Goal: Go to known website: Go to known website

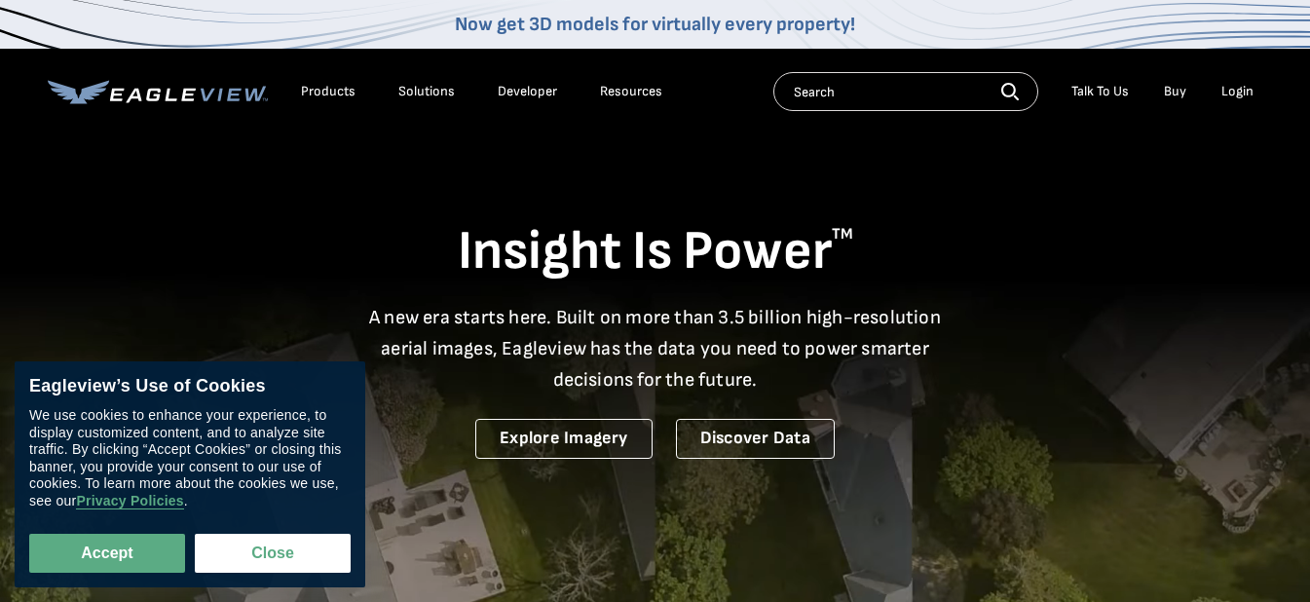
click at [1234, 91] on div "Login" at bounding box center [1237, 92] width 32 height 18
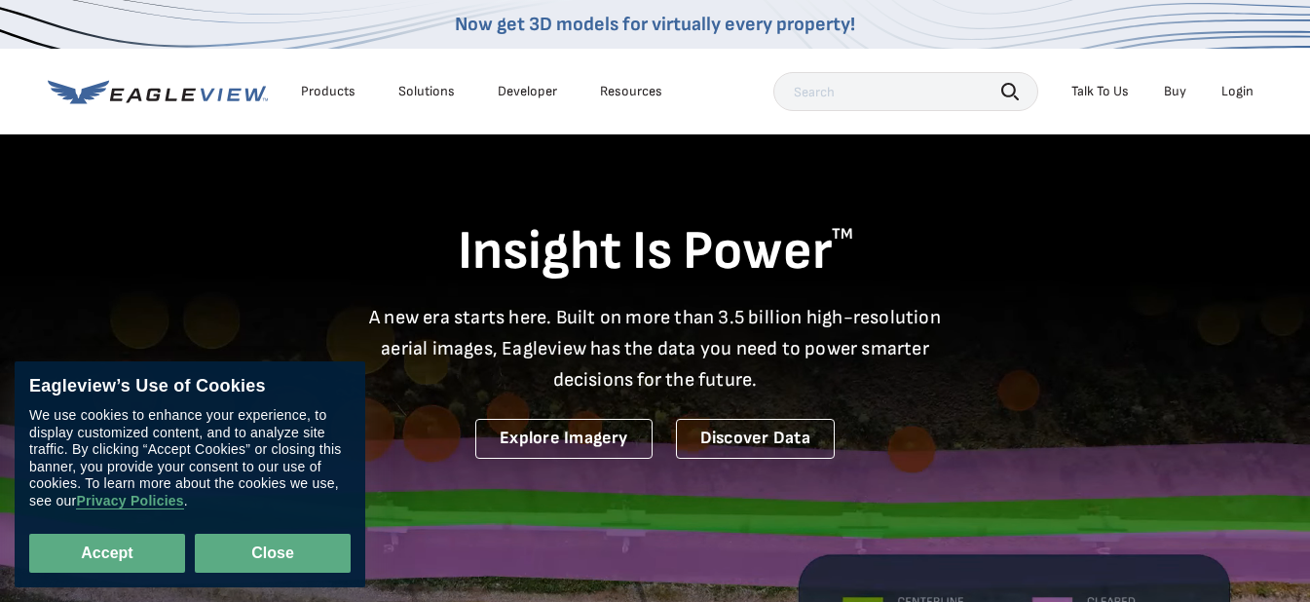
click at [272, 551] on button "Close" at bounding box center [273, 553] width 156 height 39
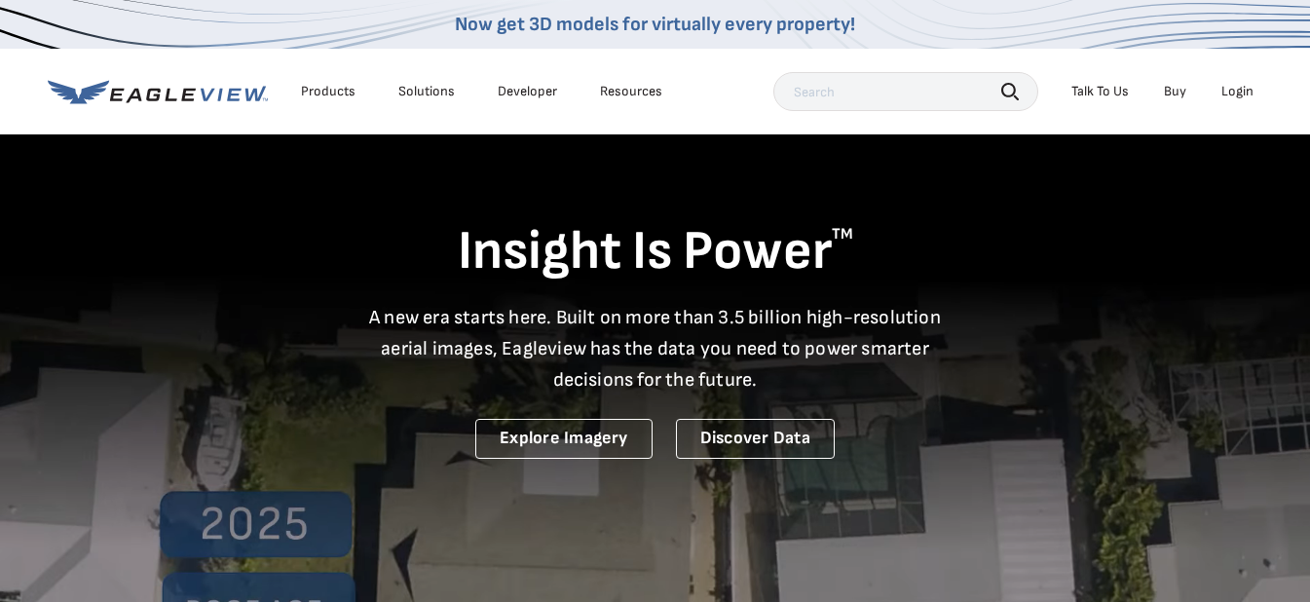
click at [1239, 94] on div "Login" at bounding box center [1237, 92] width 32 height 18
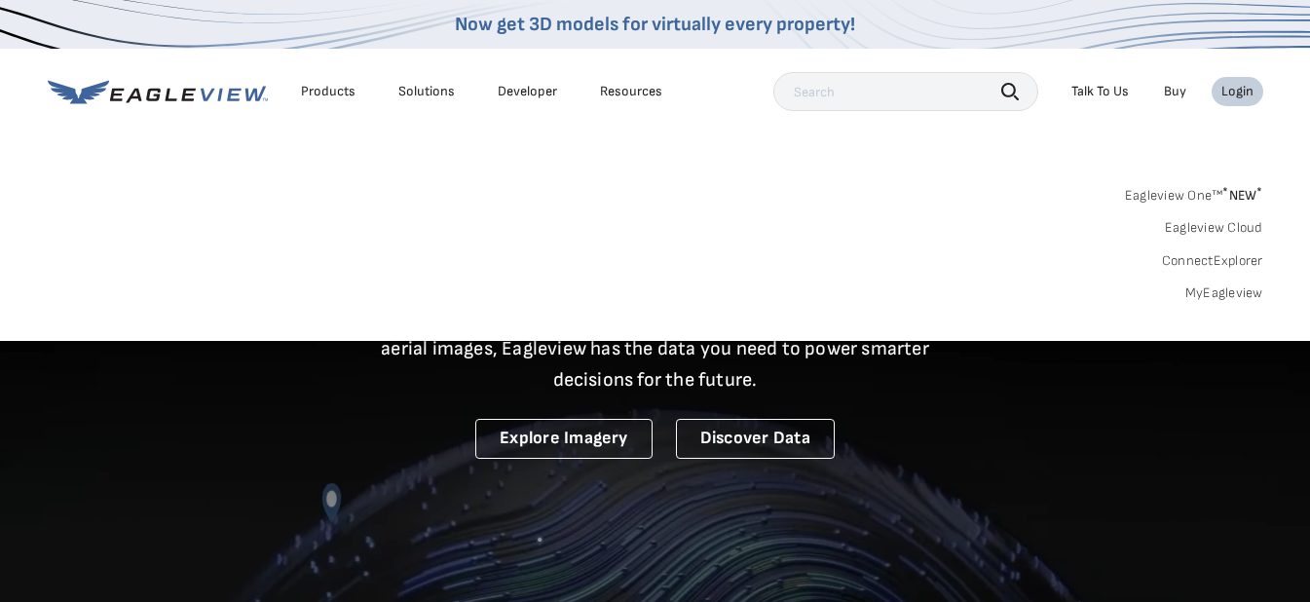
click at [1220, 194] on link "Eagleview One™ * NEW *" at bounding box center [1194, 192] width 138 height 22
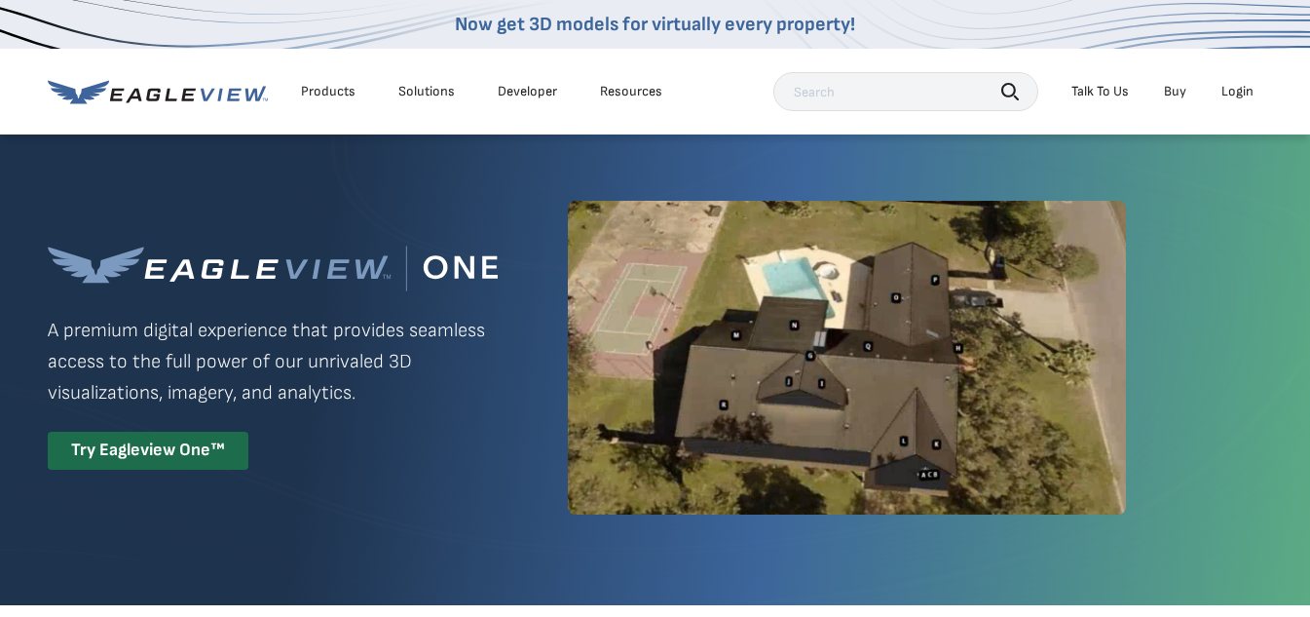
click at [1236, 92] on div "Login" at bounding box center [1237, 92] width 32 height 18
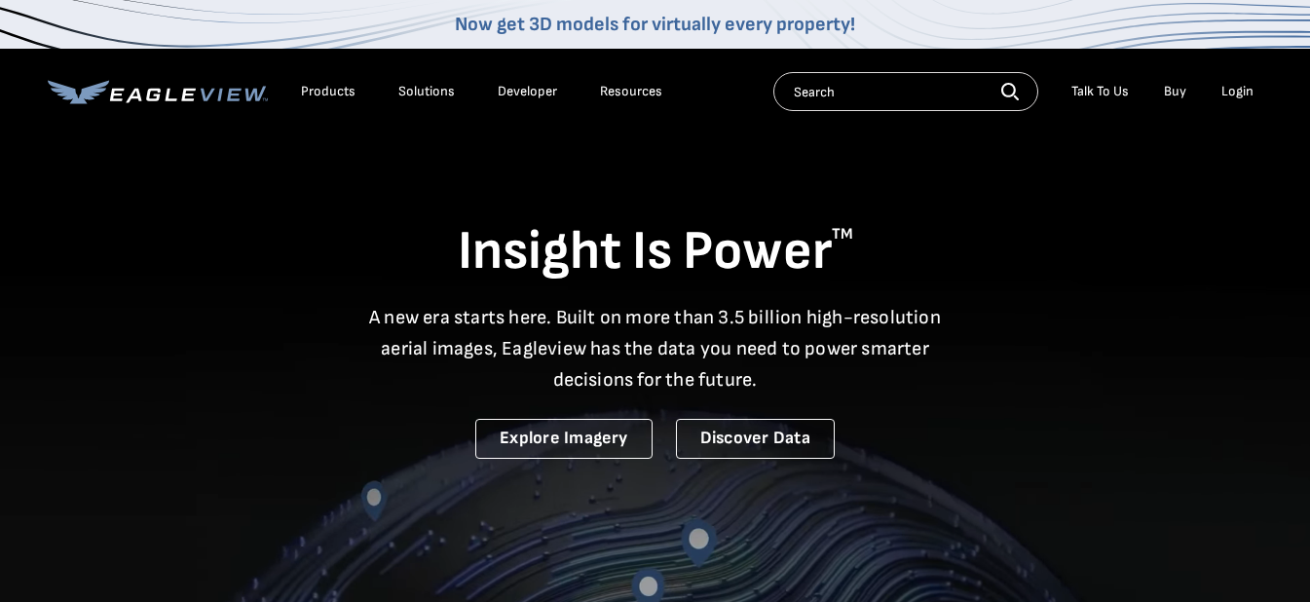
click at [1233, 85] on div "Login" at bounding box center [1237, 92] width 32 height 18
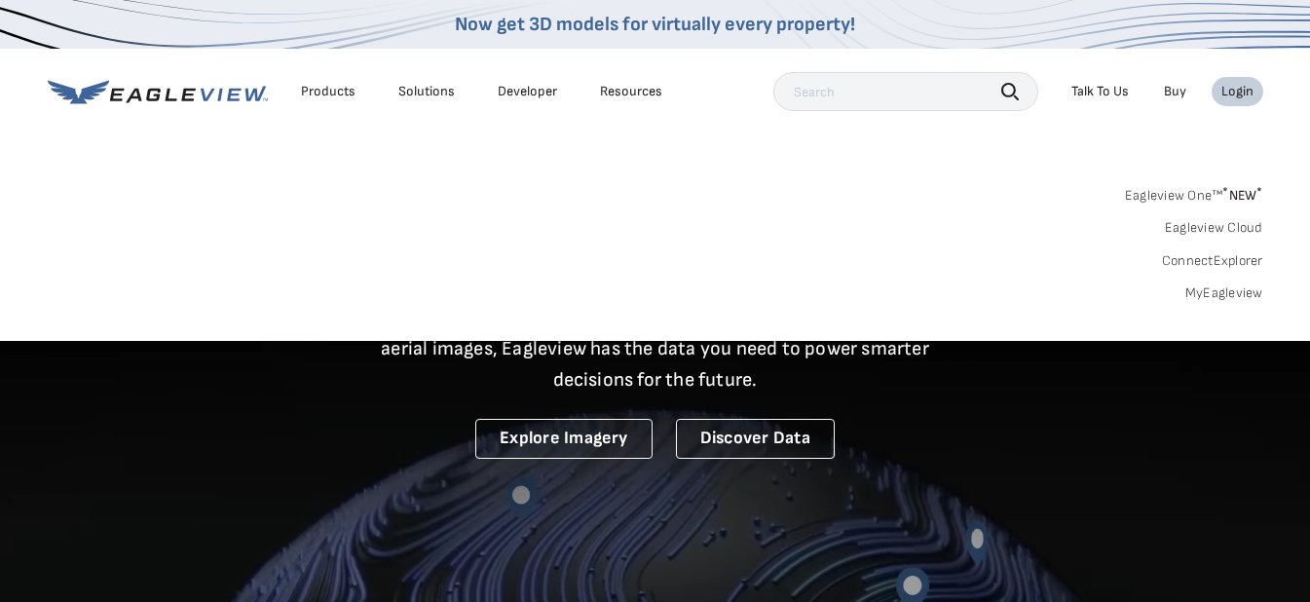
click at [1229, 291] on link "MyEagleview" at bounding box center [1224, 293] width 78 height 18
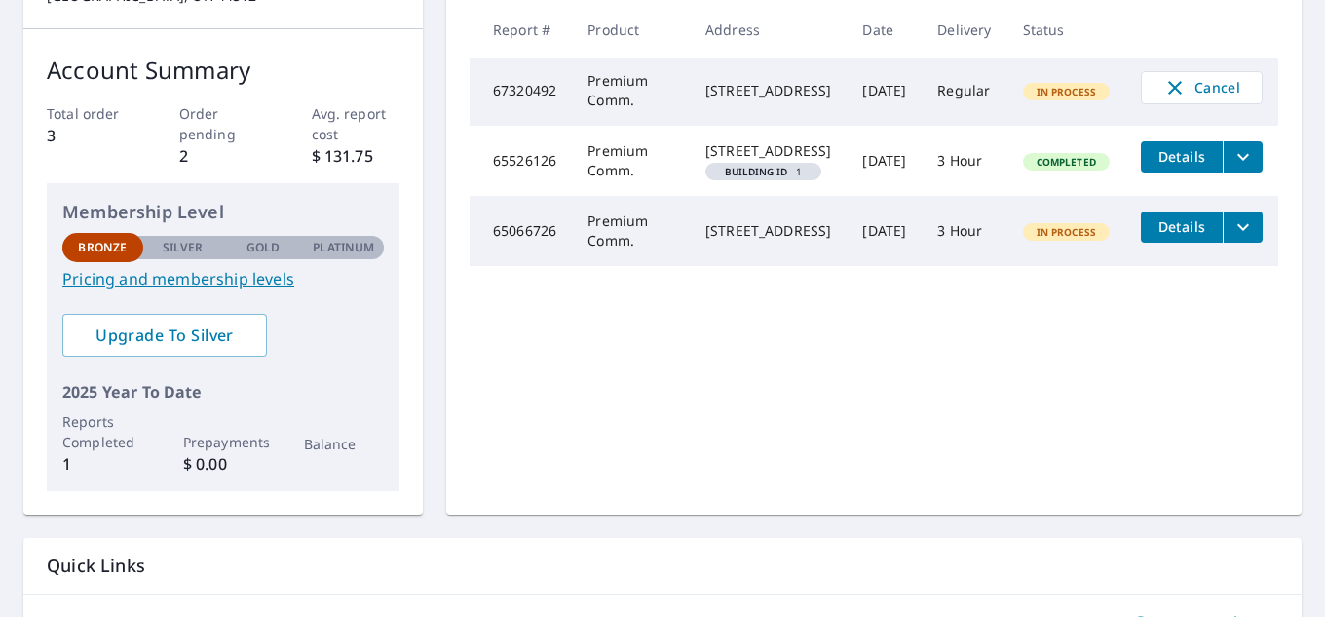
scroll to position [319, 0]
